Goal: Book appointment/travel/reservation

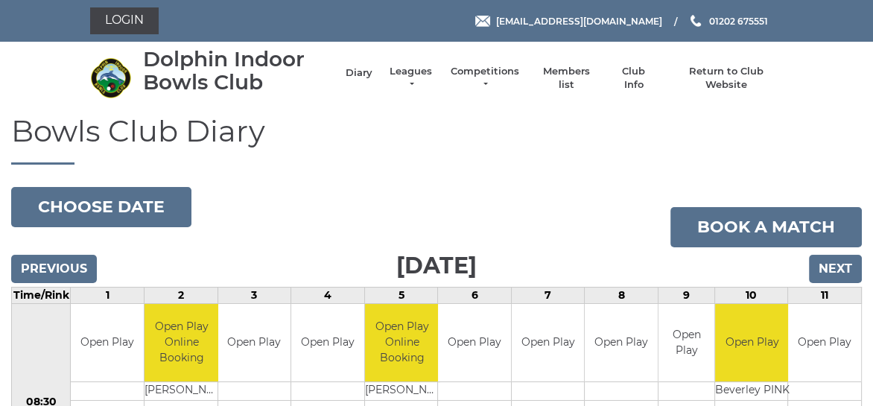
click at [365, 74] on link "Diary" at bounding box center [359, 72] width 27 height 13
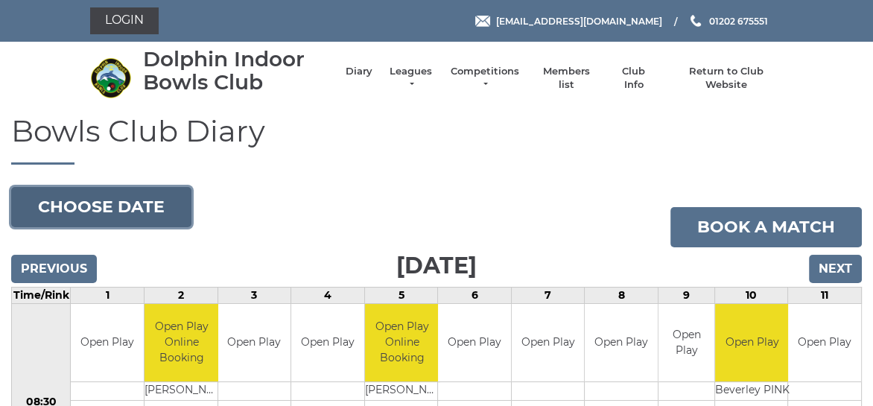
click at [77, 199] on button "Choose date" at bounding box center [101, 207] width 180 height 40
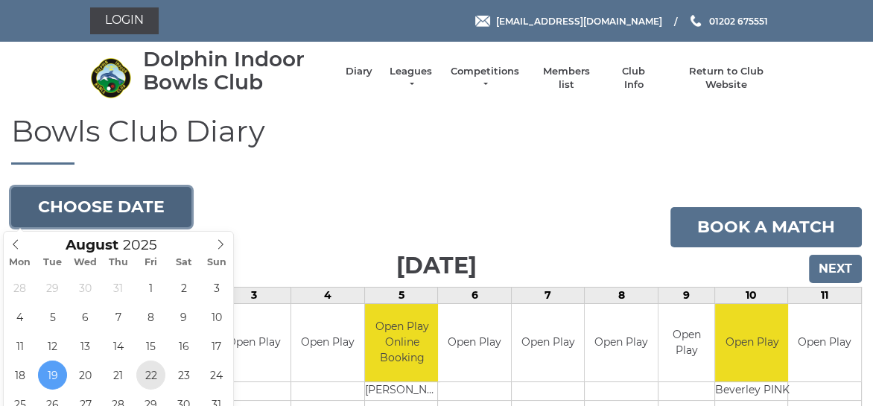
type input "2025-08-22"
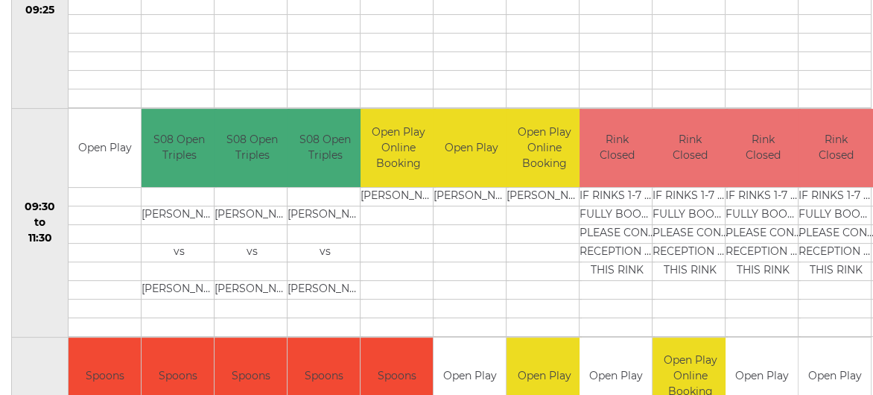
scroll to position [447, 0]
